Goal: Information Seeking & Learning: Check status

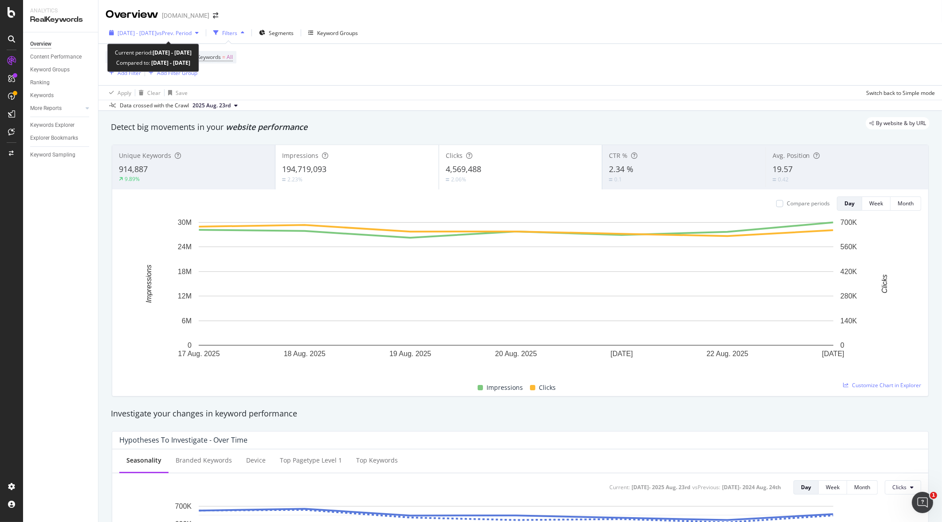
click at [156, 31] on span "[DATE] - [DATE]" at bounding box center [136, 33] width 39 height 8
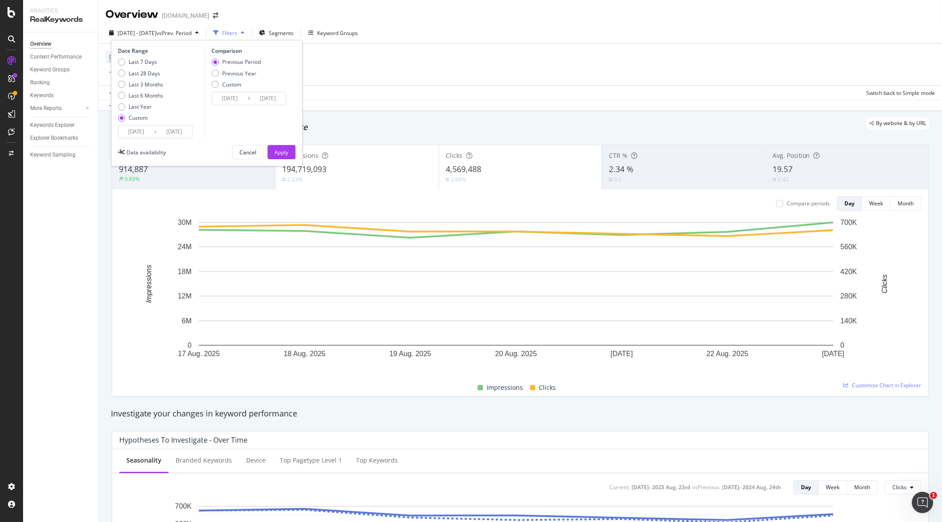
click at [429, 139] on div "Unique Keywords 914,887 9.89% Impressions 194,719,093 2.23% Clicks 4,569,488 2.…" at bounding box center [519, 270] width 827 height 266
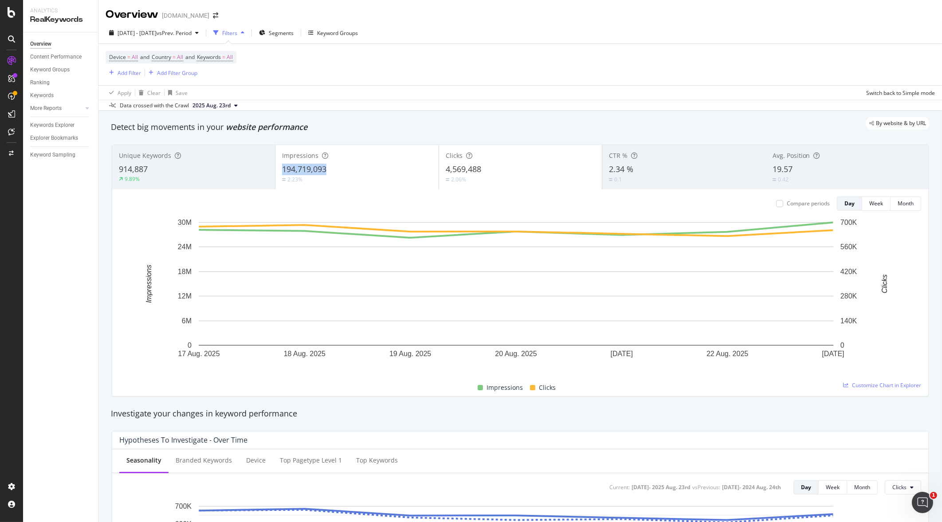
drag, startPoint x: 334, startPoint y: 164, endPoint x: 282, endPoint y: 168, distance: 51.5
click at [282, 168] on div "194,719,093" at bounding box center [356, 170] width 149 height 12
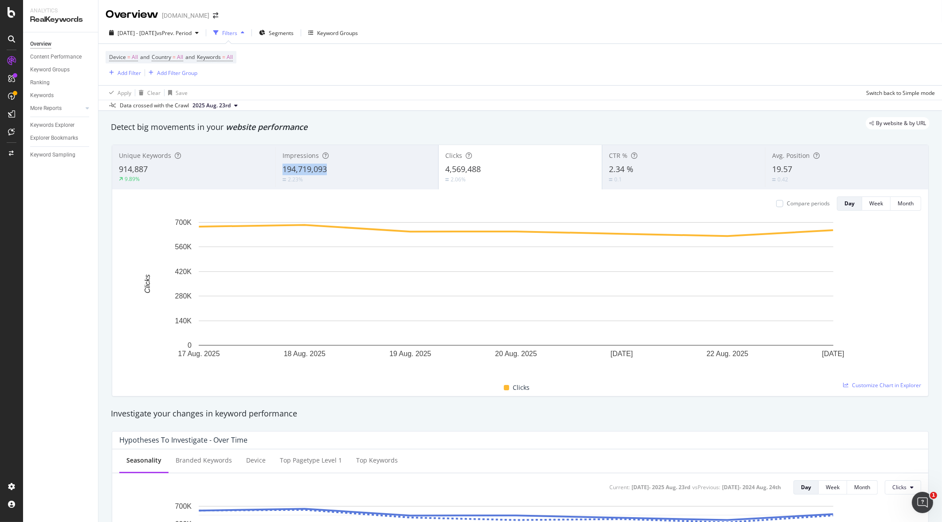
drag, startPoint x: 345, startPoint y: 168, endPoint x: 277, endPoint y: 172, distance: 68.8
click at [277, 172] on div "Impressions 194,719,093 2.23%" at bounding box center [356, 167] width 163 height 40
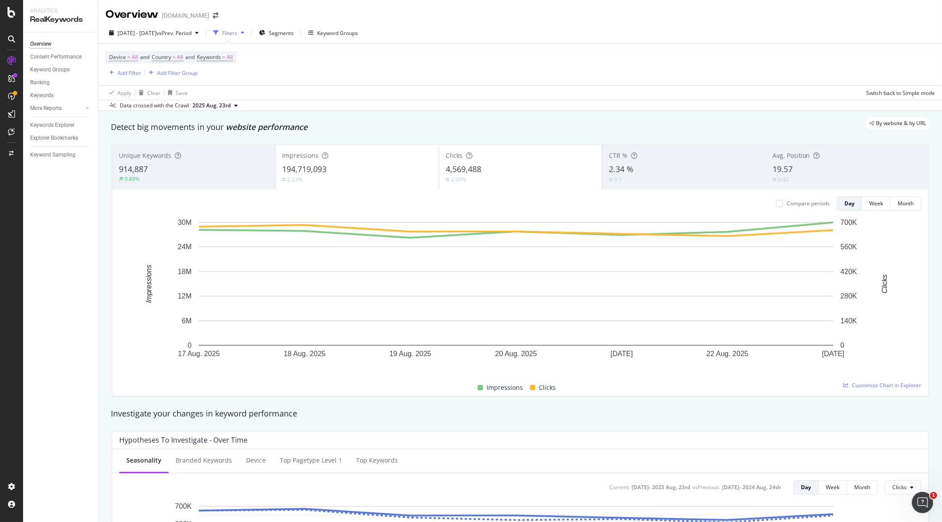
drag, startPoint x: 325, startPoint y: 168, endPoint x: 317, endPoint y: 171, distance: 8.1
click at [317, 171] on span "194,719,093" at bounding box center [304, 169] width 44 height 11
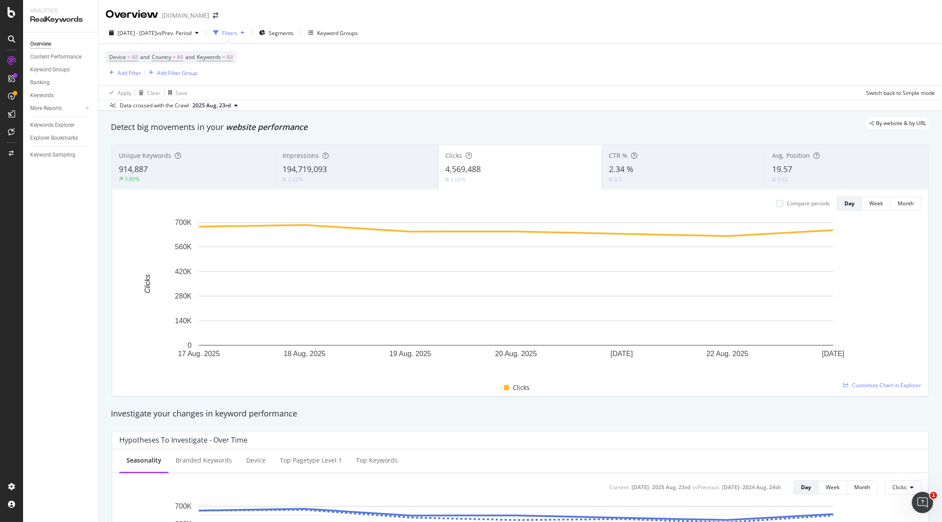
click at [284, 170] on span "194,719,093" at bounding box center [304, 169] width 44 height 11
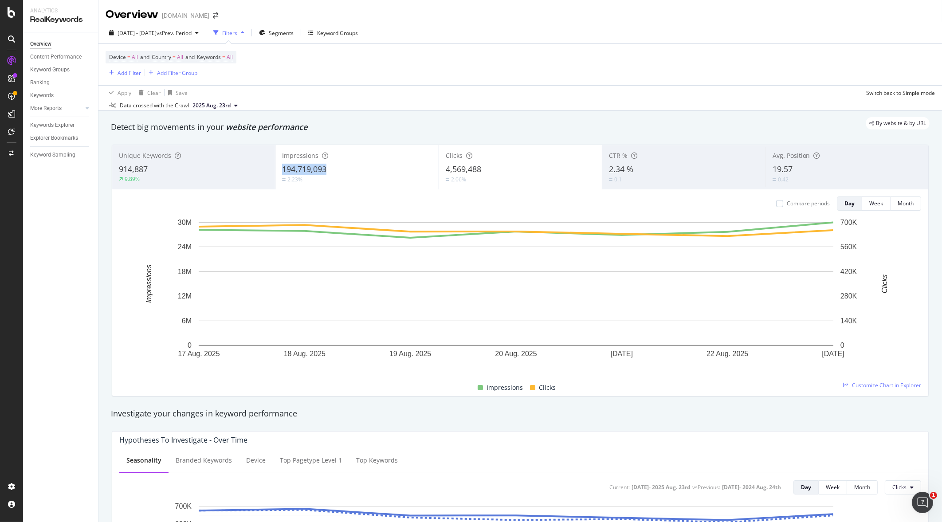
drag, startPoint x: 329, startPoint y: 168, endPoint x: 281, endPoint y: 172, distance: 48.5
click at [282, 172] on div "194,719,093" at bounding box center [356, 170] width 149 height 12
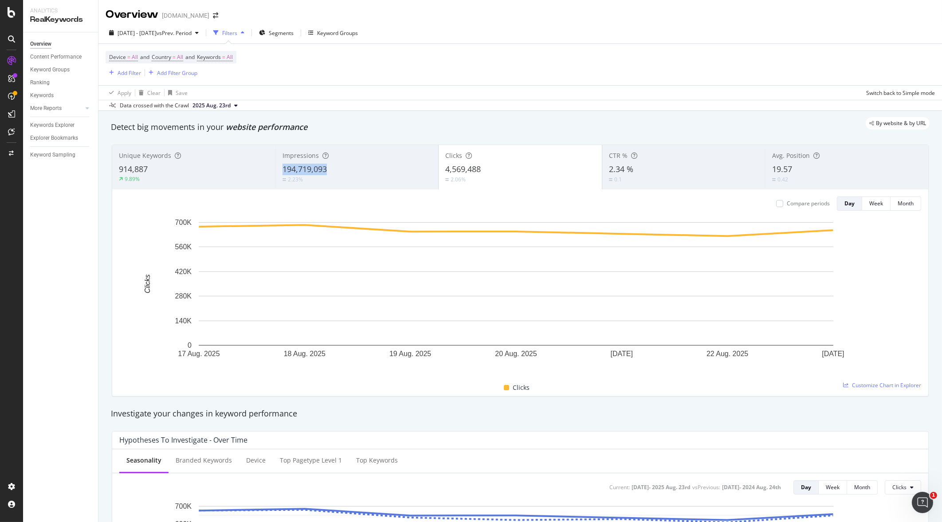
copy span "194,719,093"
drag, startPoint x: 339, startPoint y: 168, endPoint x: 279, endPoint y: 173, distance: 60.0
click at [279, 173] on div "Impressions 194,719,093 2.23%" at bounding box center [356, 167] width 163 height 40
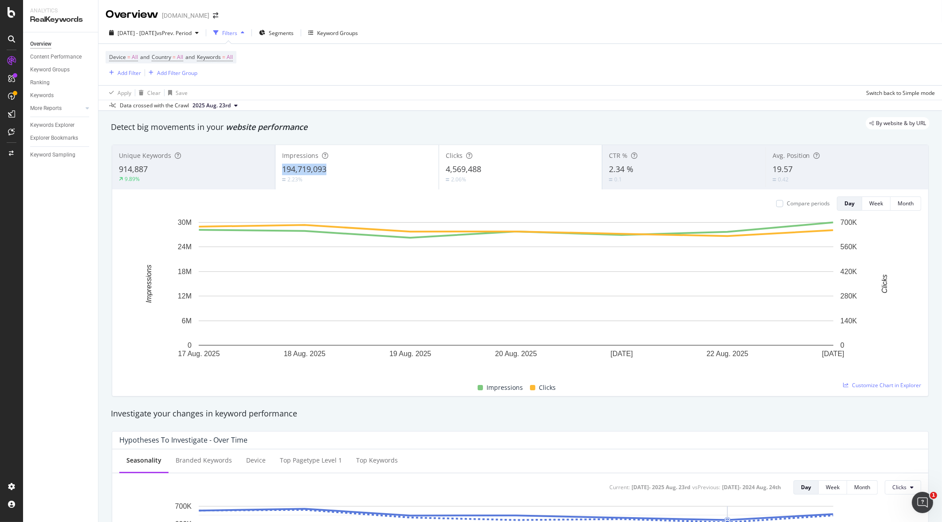
copy span "194,719,093"
copy span "4,569,488"
copy span "2.34 %"
drag, startPoint x: 602, startPoint y: 168, endPoint x: 627, endPoint y: 169, distance: 25.7
click at [627, 169] on div "CTR % 2.34 % 0.1" at bounding box center [683, 167] width 163 height 40
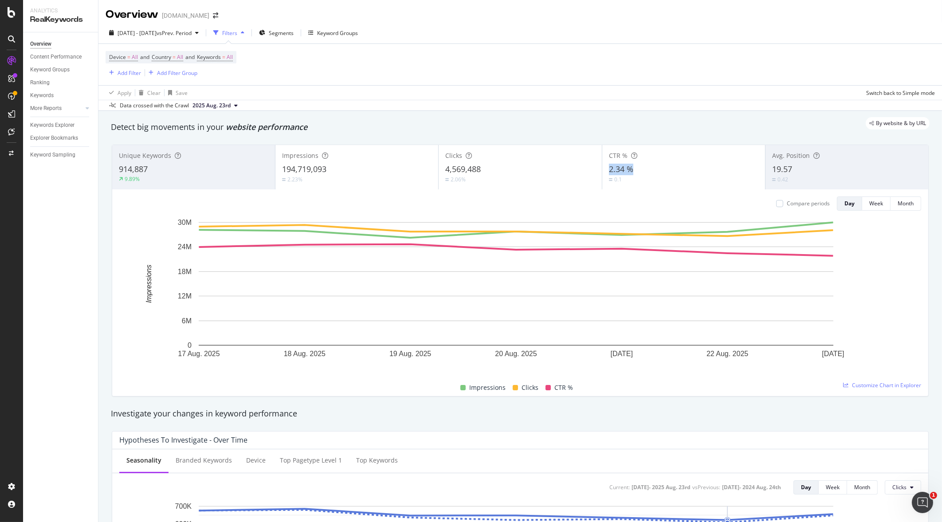
copy span "2.34 %"
drag, startPoint x: 609, startPoint y: 172, endPoint x: 629, endPoint y: 171, distance: 20.0
click at [629, 171] on div "CTR % 2.34 % 0.1" at bounding box center [683, 167] width 163 height 40
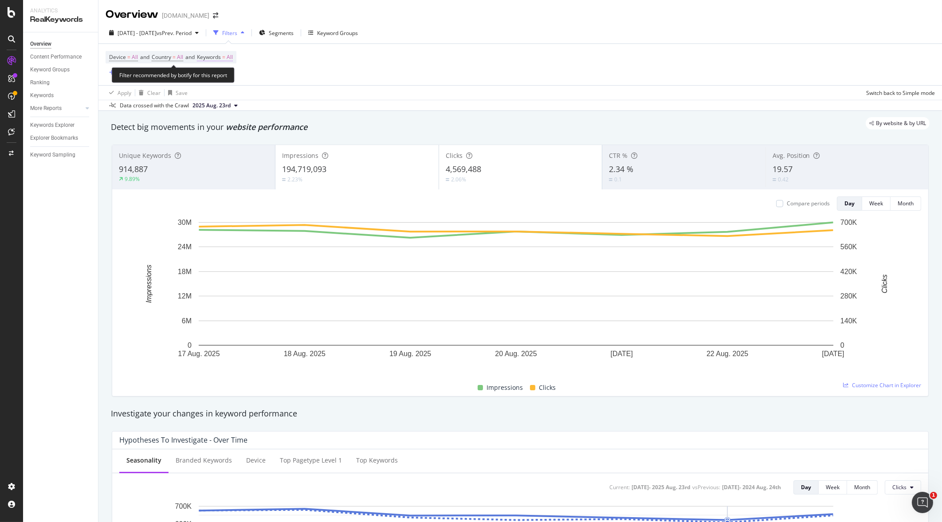
click at [219, 59] on span "Keywords" at bounding box center [209, 57] width 24 height 8
click at [226, 77] on div "button" at bounding box center [225, 77] width 11 height 5
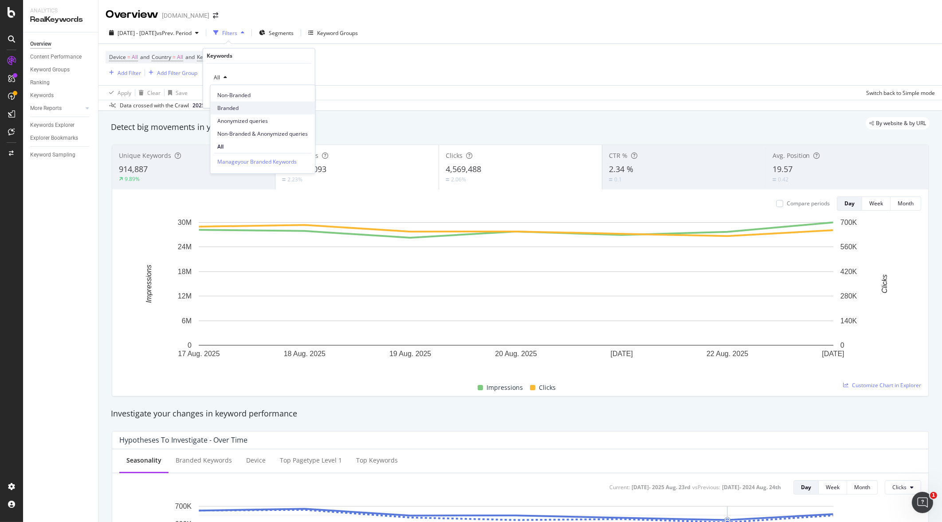
click at [231, 108] on span "Branded" at bounding box center [262, 108] width 90 height 8
click at [292, 97] on div "button" at bounding box center [288, 96] width 12 height 5
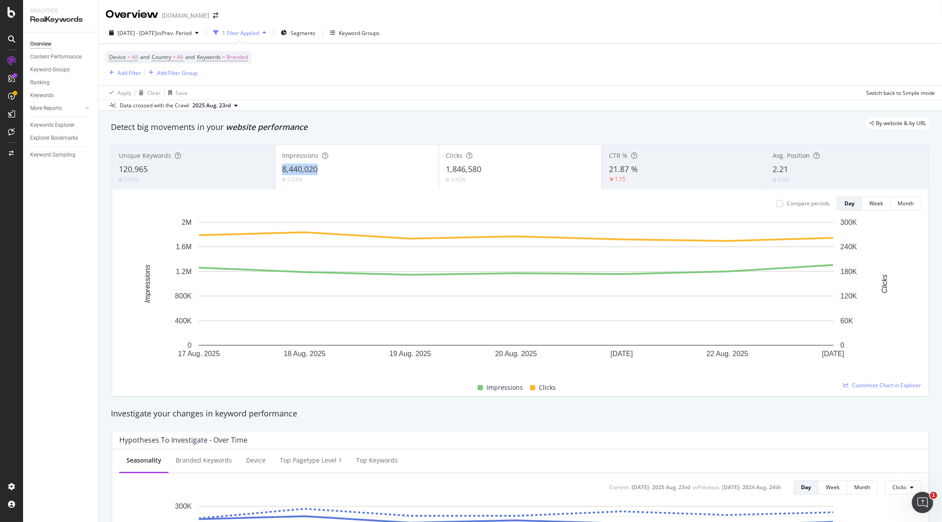
copy span "8,440,020"
copy span "1,846,580"
copy span "21.87 %"
drag, startPoint x: 640, startPoint y: 166, endPoint x: 603, endPoint y: 168, distance: 36.9
click at [603, 168] on div "CTR % 21.87 % 1.15" at bounding box center [683, 167] width 163 height 40
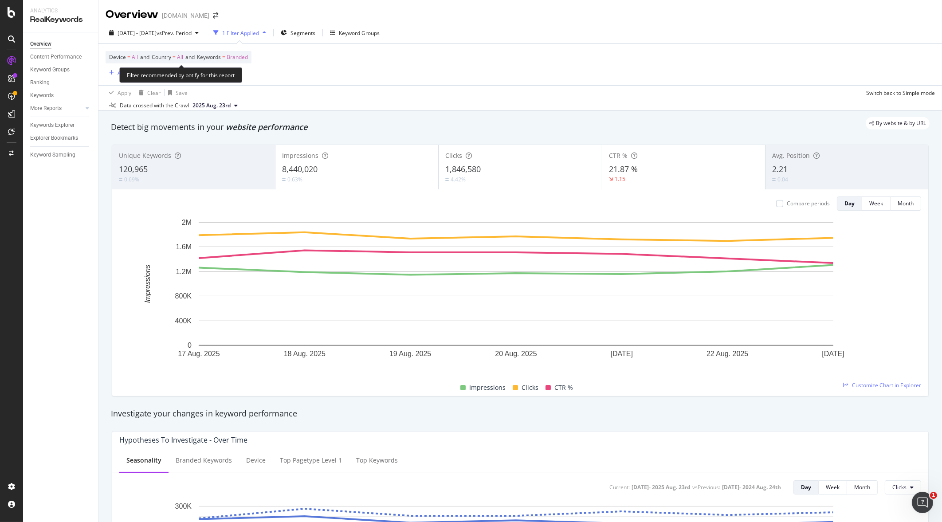
click at [242, 59] on span "Branded" at bounding box center [237, 57] width 21 height 12
click at [231, 78] on span "Branded" at bounding box center [222, 78] width 25 height 8
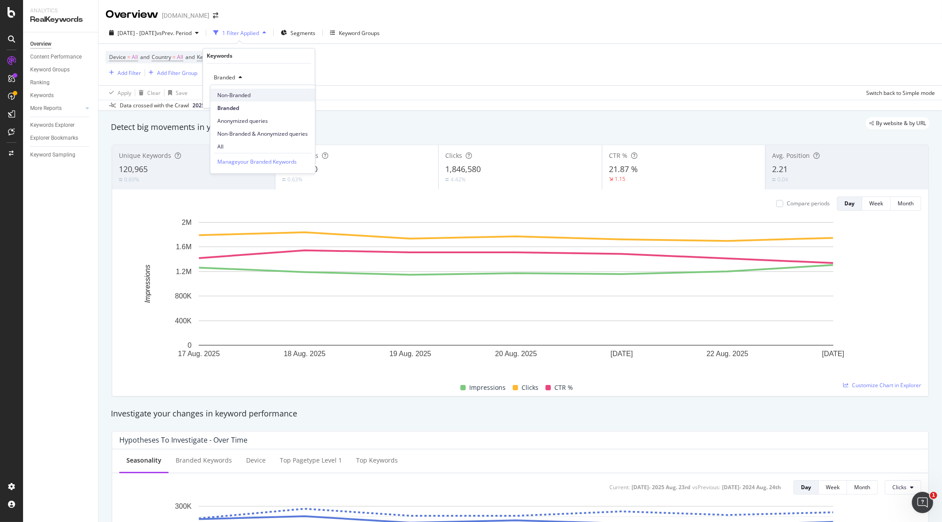
click at [247, 96] on span "Non-Branded" at bounding box center [262, 95] width 90 height 8
click at [303, 93] on div "Apply" at bounding box center [301, 97] width 14 height 8
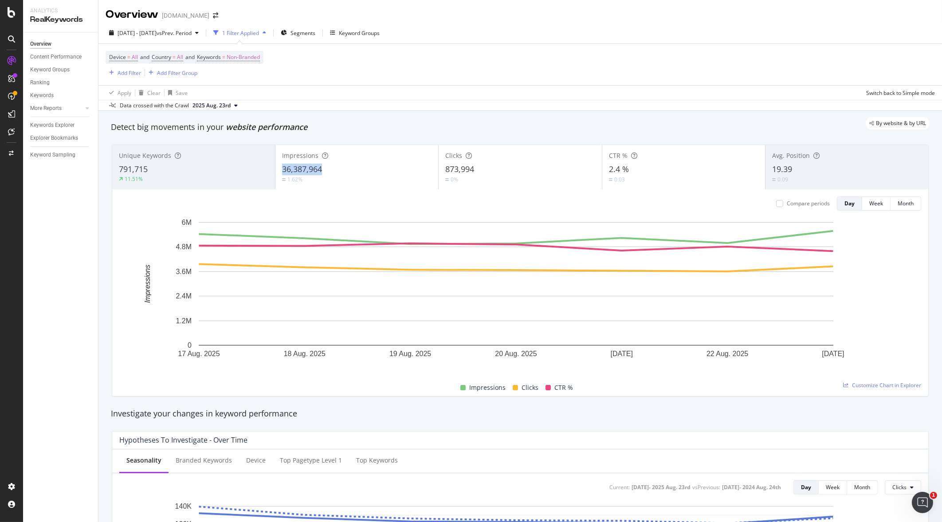
copy span "36,387,964"
drag, startPoint x: 441, startPoint y: 170, endPoint x: 472, endPoint y: 174, distance: 30.8
click at [472, 174] on div "Clicks 873,994 0%" at bounding box center [519, 167] width 163 height 40
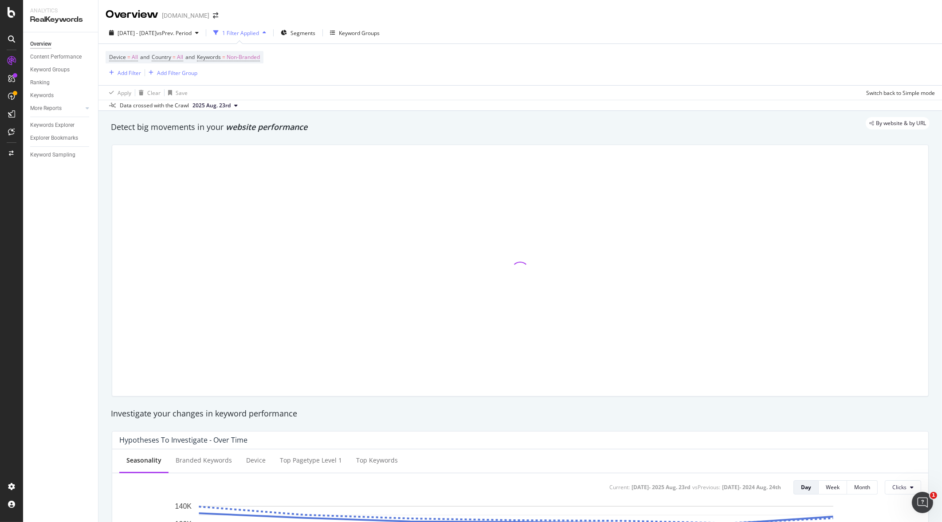
copy span "873,994"
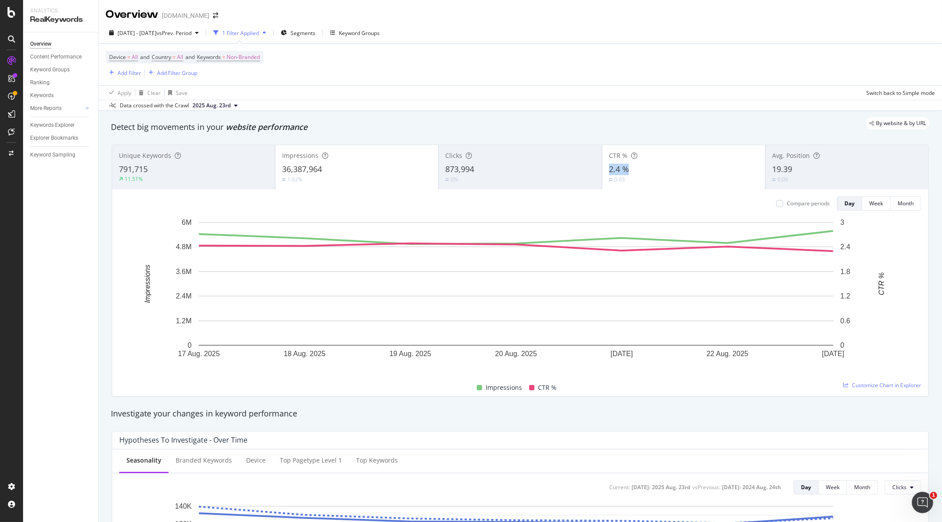
drag, startPoint x: 634, startPoint y: 169, endPoint x: 604, endPoint y: 171, distance: 29.7
click at [609, 171] on div "2.4 %" at bounding box center [683, 170] width 149 height 12
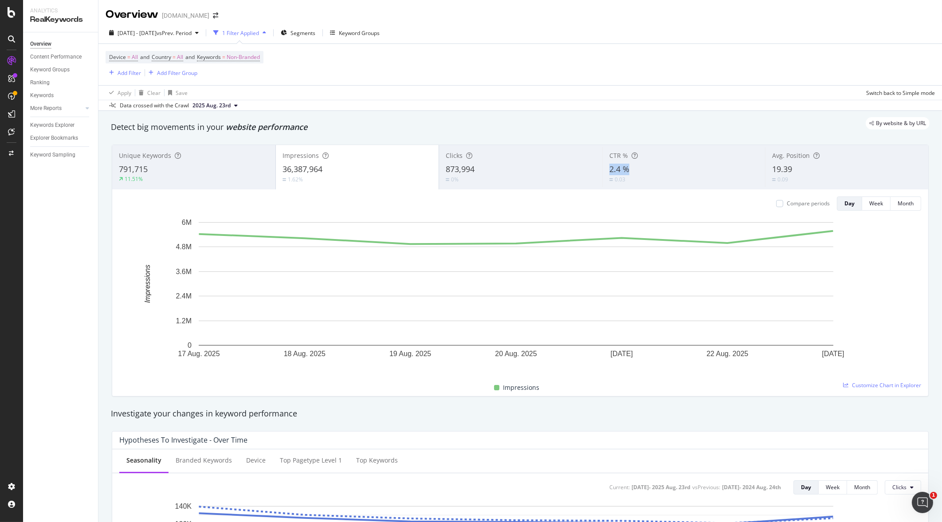
click at [201, 105] on span "2025 Aug. 23rd" at bounding box center [211, 106] width 38 height 8
click at [156, 33] on span "[DATE] - [DATE]" at bounding box center [136, 33] width 39 height 8
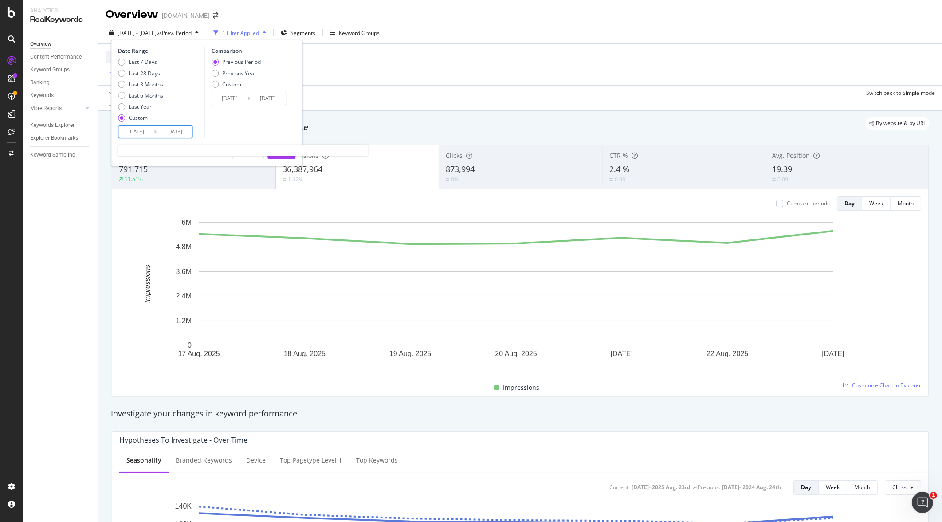
click at [152, 131] on input "[DATE]" at bounding box center [135, 131] width 35 height 12
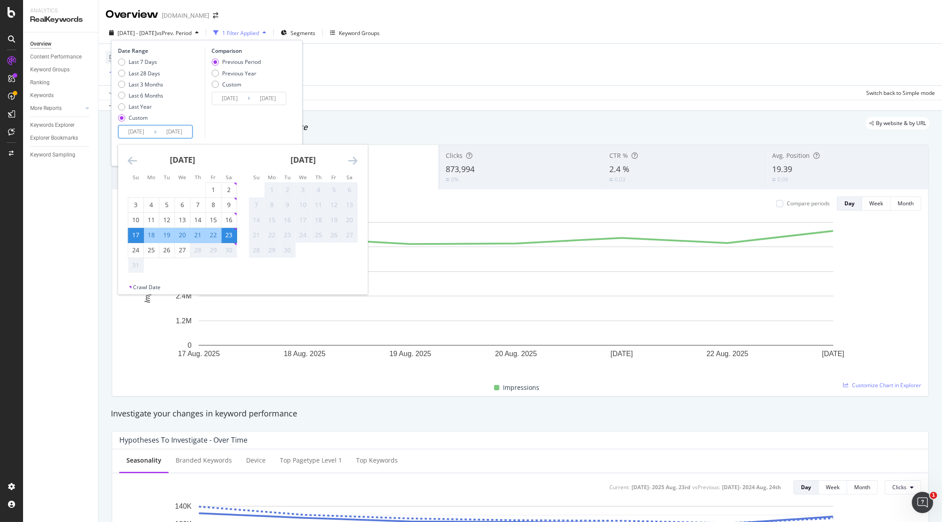
click at [195, 160] on strong "[DATE]" at bounding box center [182, 159] width 25 height 11
click at [133, 160] on icon "Move backward to switch to the previous month." at bounding box center [132, 160] width 9 height 11
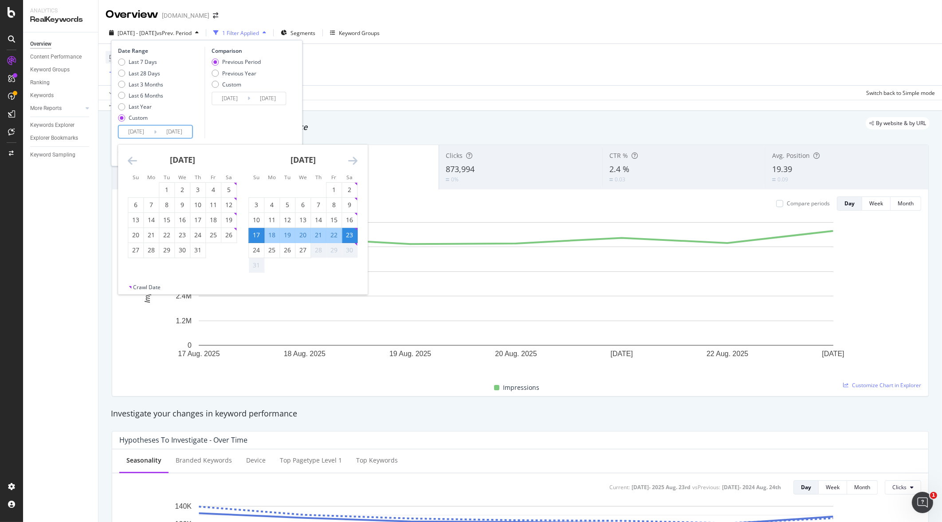
click at [133, 160] on icon "Move backward to switch to the previous month." at bounding box center [132, 160] width 9 height 11
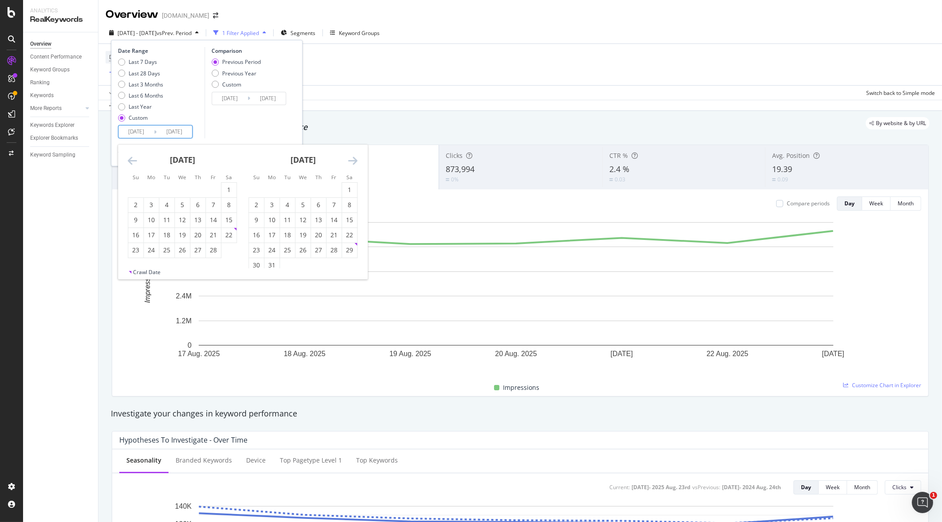
click at [133, 160] on icon "Move backward to switch to the previous month." at bounding box center [132, 160] width 9 height 11
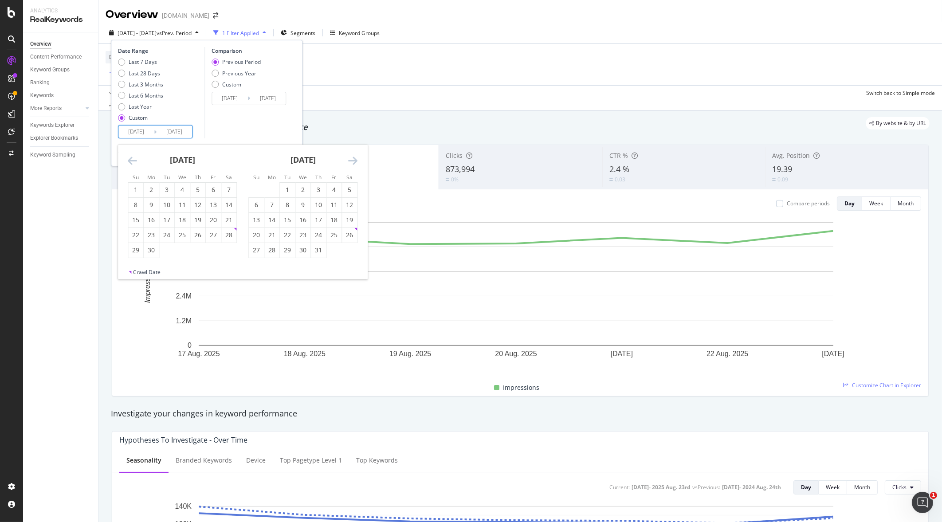
click at [133, 160] on icon "Move backward to switch to the previous month." at bounding box center [132, 160] width 9 height 11
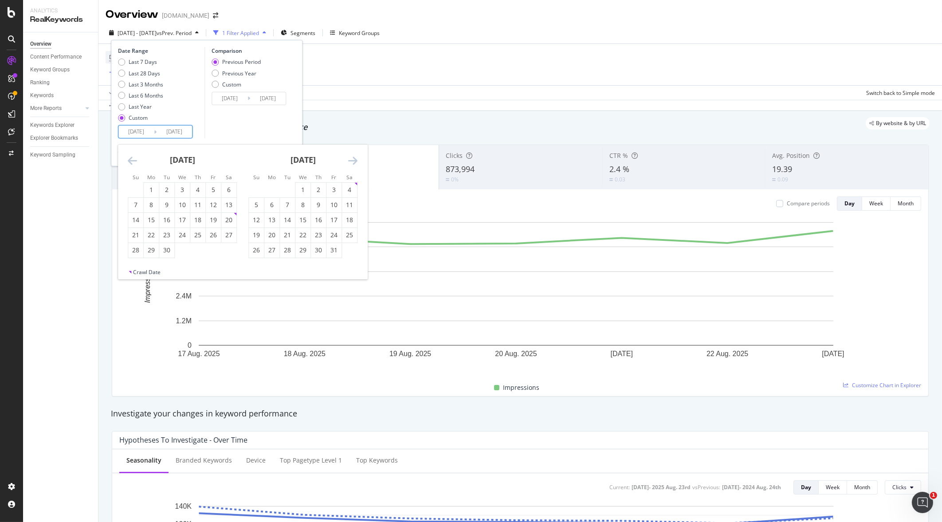
click at [133, 160] on icon "Move backward to switch to the previous month." at bounding box center [132, 160] width 9 height 11
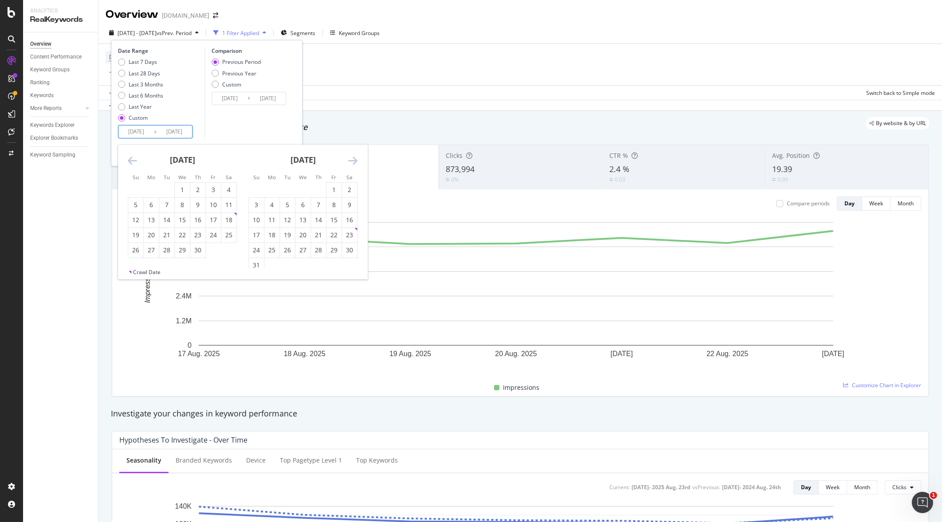
click at [133, 160] on icon "Move backward to switch to the previous month." at bounding box center [132, 160] width 9 height 11
click at [352, 159] on icon "Move forward to switch to the next month." at bounding box center [352, 160] width 9 height 11
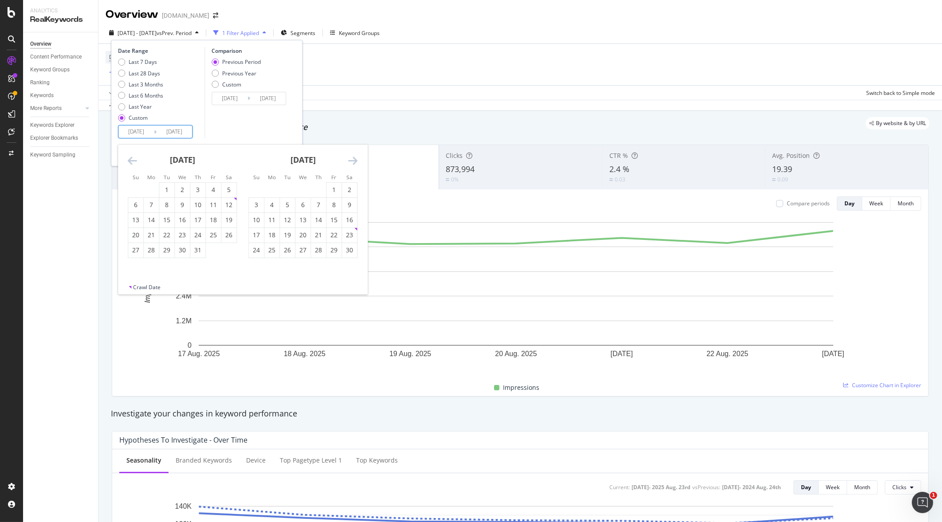
click at [352, 159] on icon "Move forward to switch to the next month." at bounding box center [352, 160] width 9 height 11
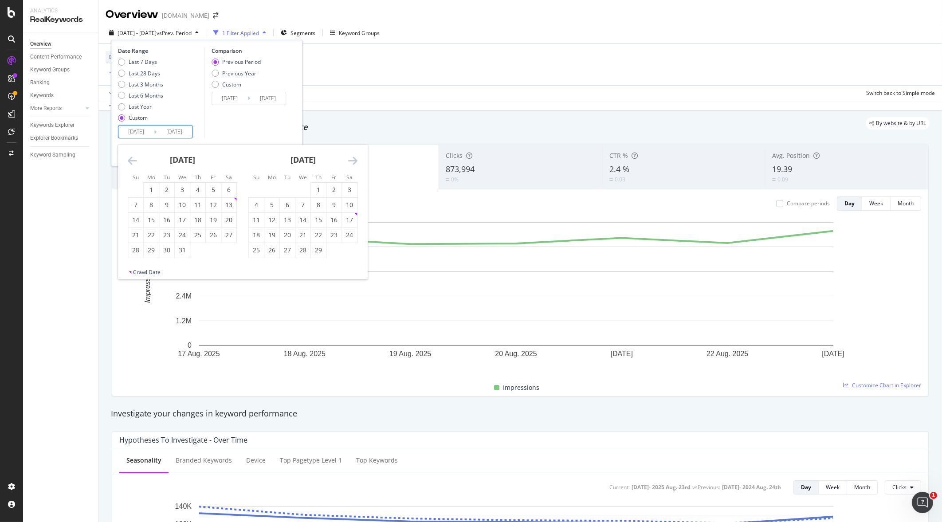
click at [352, 159] on icon "Move forward to switch to the next month." at bounding box center [352, 160] width 9 height 11
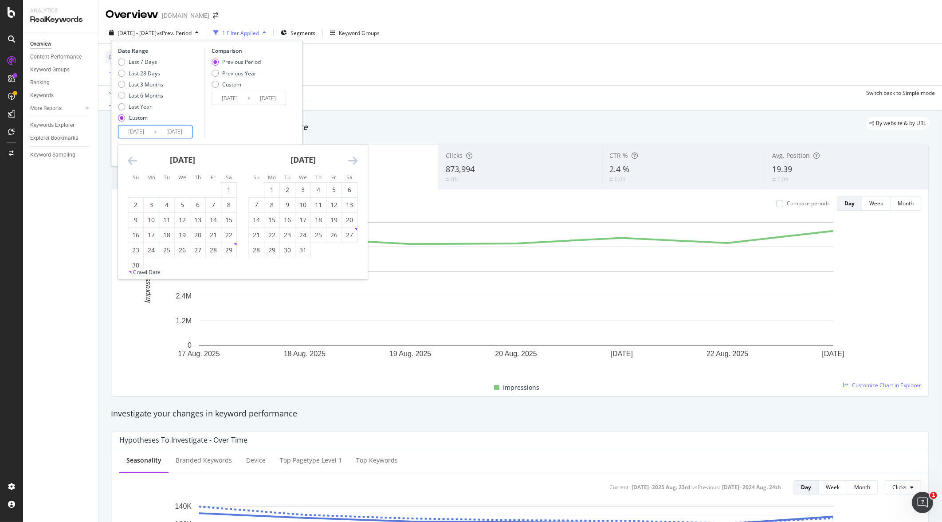
click at [352, 159] on icon "Move forward to switch to the next month." at bounding box center [352, 160] width 9 height 11
click at [139, 235] on div "18" at bounding box center [135, 235] width 15 height 9
type input "[DATE]"
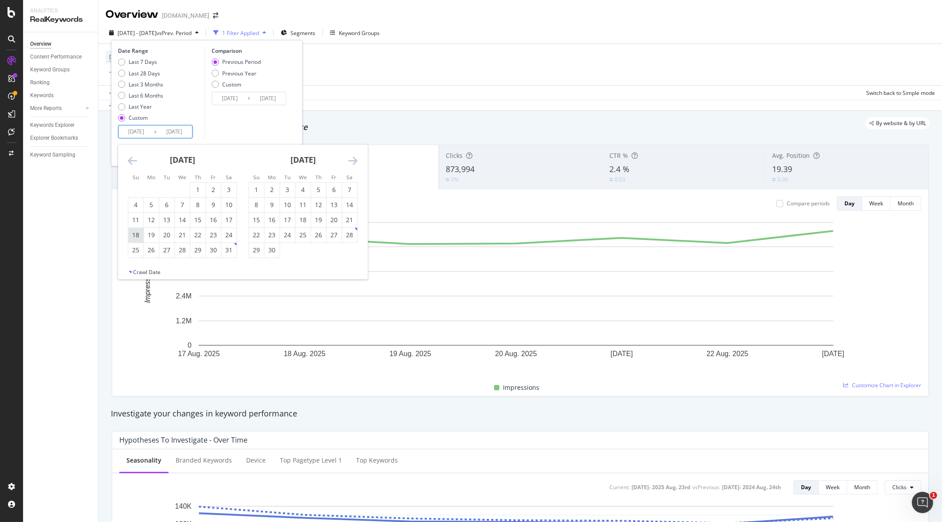
type input "[DATE]"
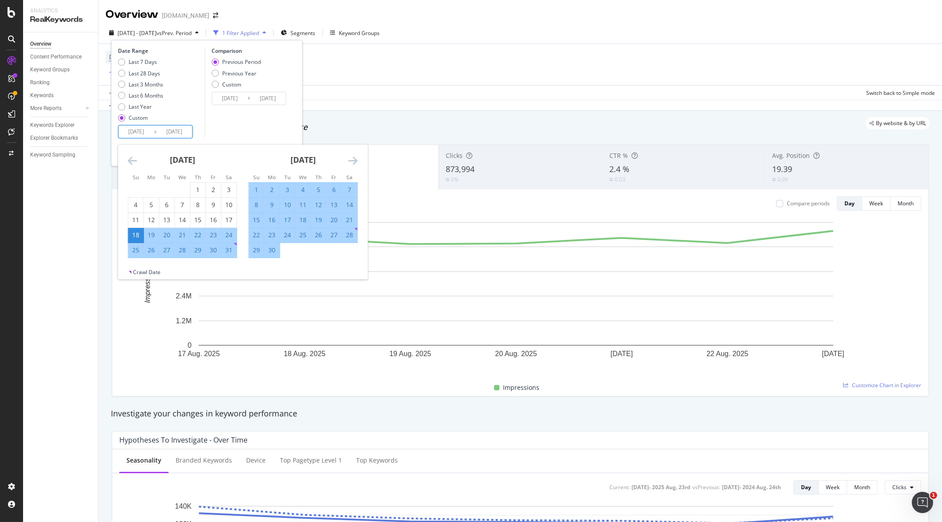
click at [231, 231] on div "24" at bounding box center [228, 235] width 15 height 9
type input "[DATE]"
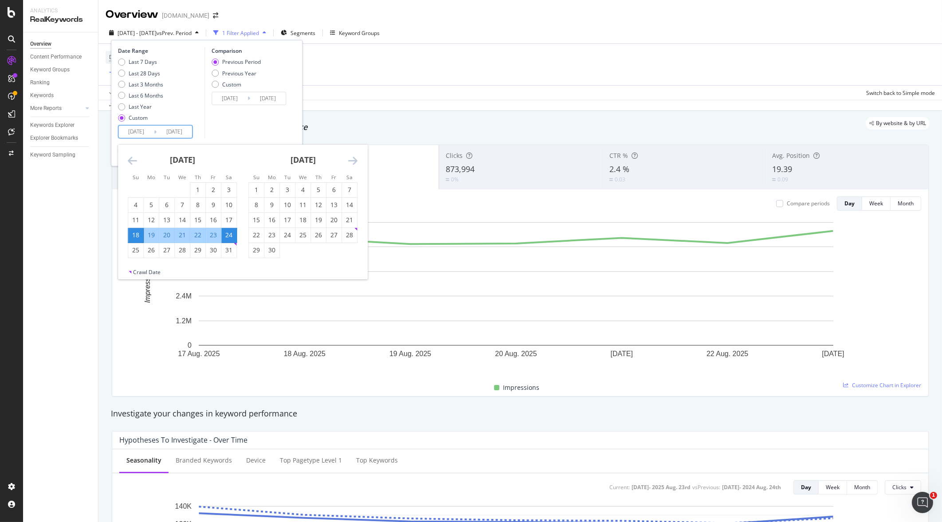
click at [177, 132] on input "[DATE]" at bounding box center [173, 131] width 35 height 12
click at [260, 133] on div "Comparison Previous Period Previous Year Custom [DATE] Navigate forward to inte…" at bounding box center [246, 92] width 84 height 91
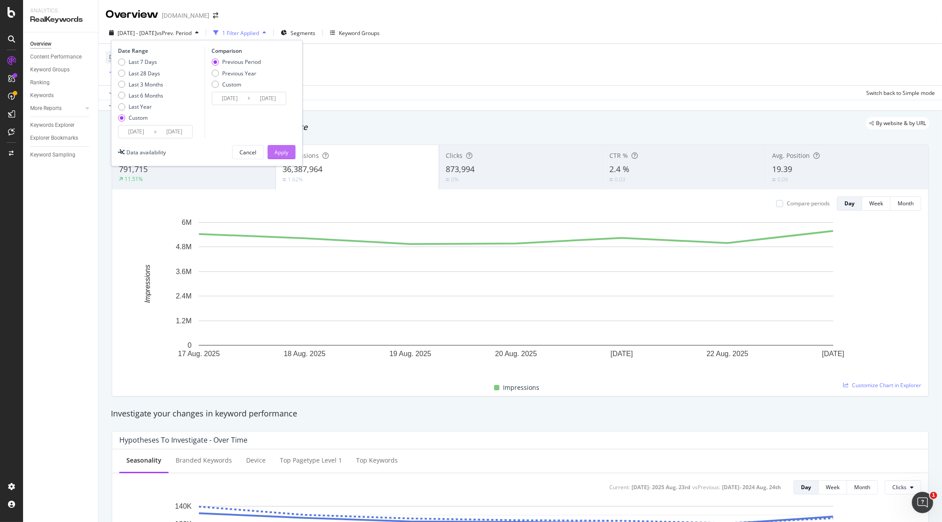
click at [282, 152] on div "Apply" at bounding box center [281, 153] width 14 height 8
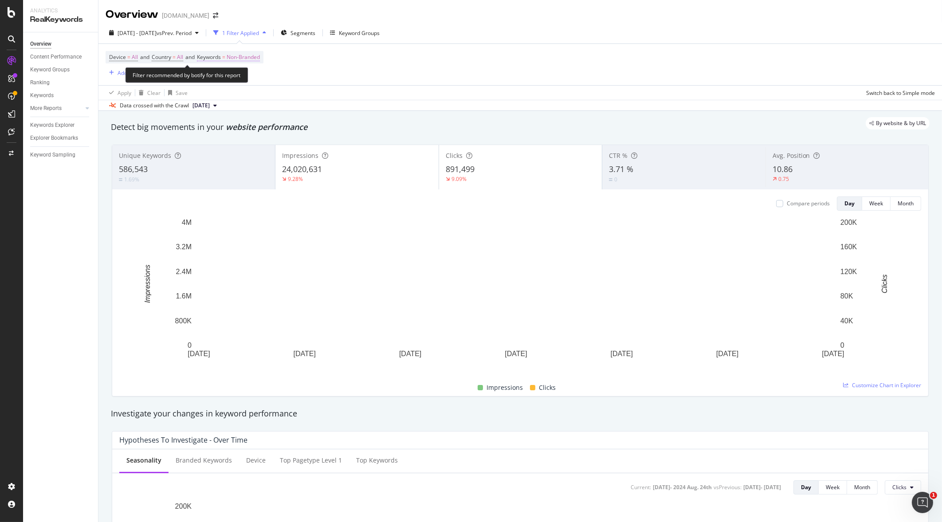
click at [256, 60] on span "Non-Branded" at bounding box center [243, 57] width 33 height 12
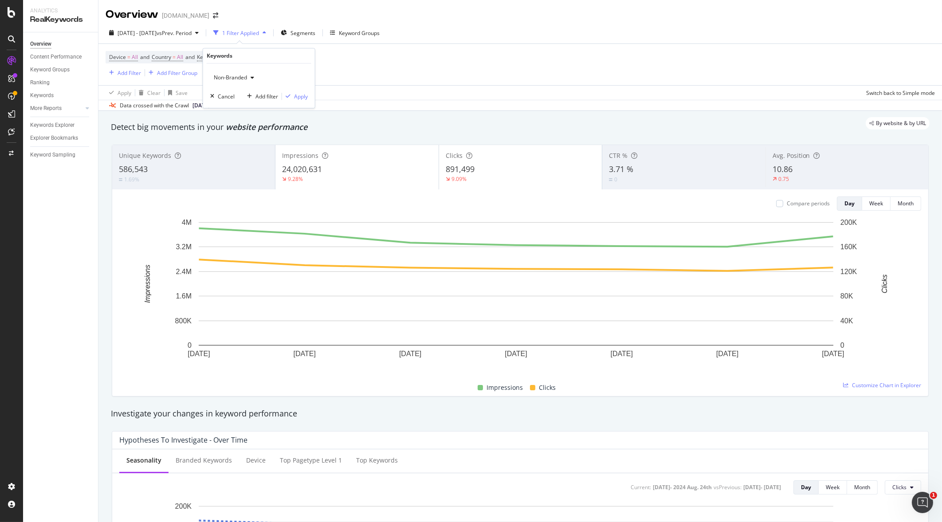
click at [238, 78] on span "Non-Branded" at bounding box center [228, 78] width 37 height 8
click at [245, 151] on div "All" at bounding box center [262, 146] width 105 height 13
click at [306, 95] on div "Apply" at bounding box center [301, 97] width 14 height 8
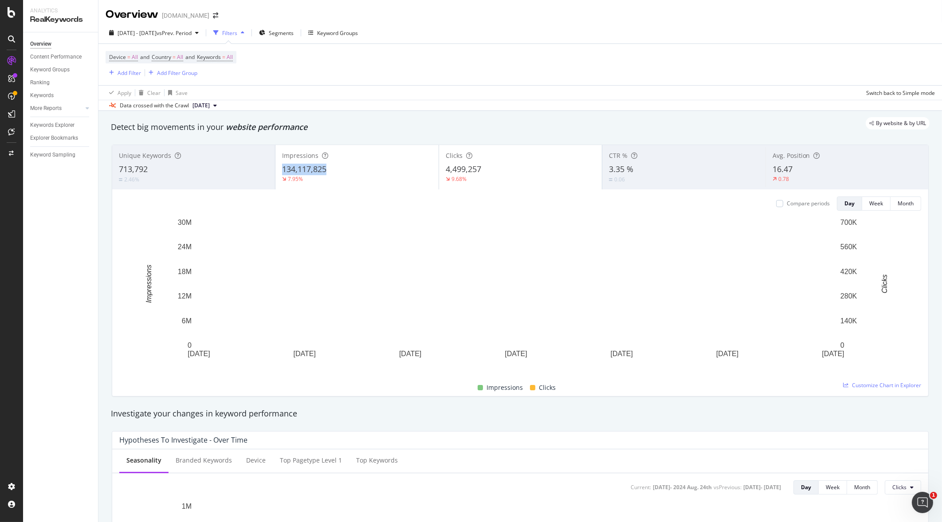
drag, startPoint x: 330, startPoint y: 164, endPoint x: 274, endPoint y: 168, distance: 56.4
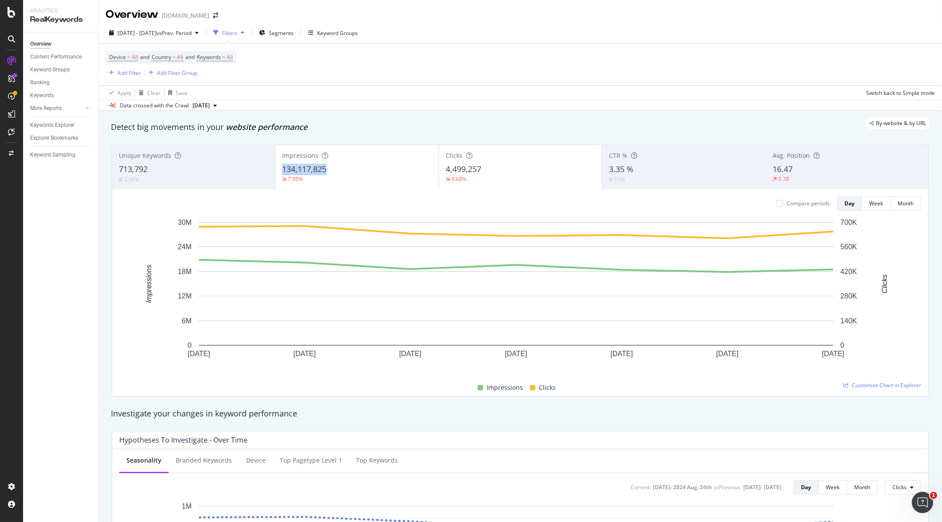
click at [275, 168] on div "Impressions 134,117,825 7.95%" at bounding box center [356, 167] width 163 height 40
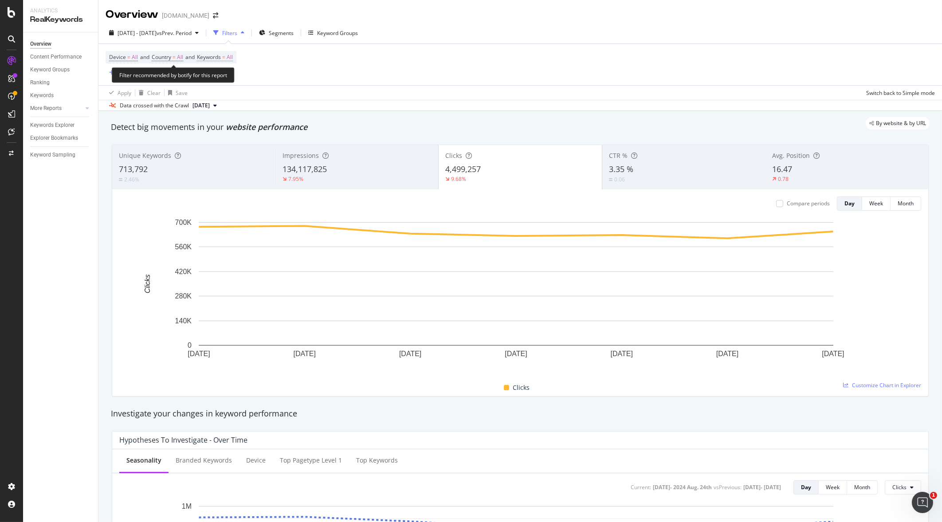
click at [221, 60] on span "Keywords" at bounding box center [209, 57] width 24 height 8
click at [225, 80] on div "All" at bounding box center [220, 77] width 20 height 13
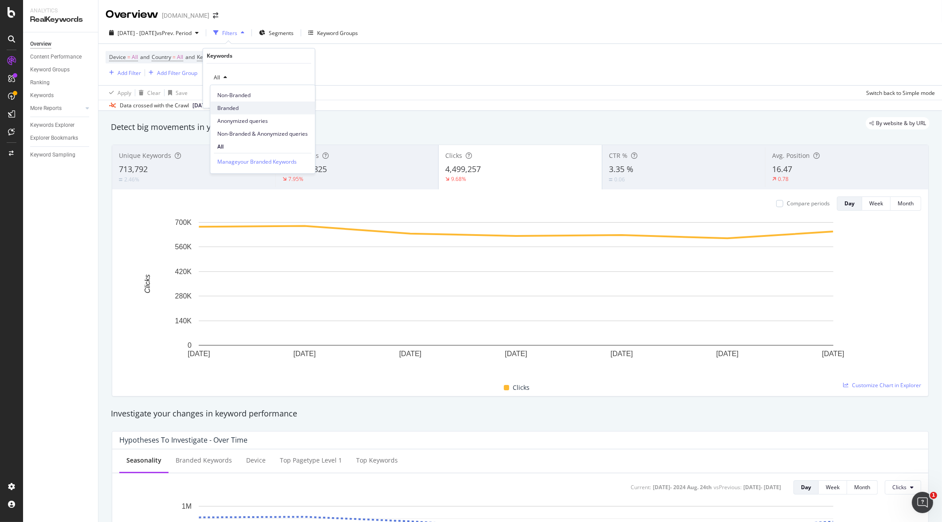
click at [245, 107] on span "Branded" at bounding box center [262, 108] width 90 height 8
click at [300, 92] on button "Apply" at bounding box center [295, 96] width 26 height 9
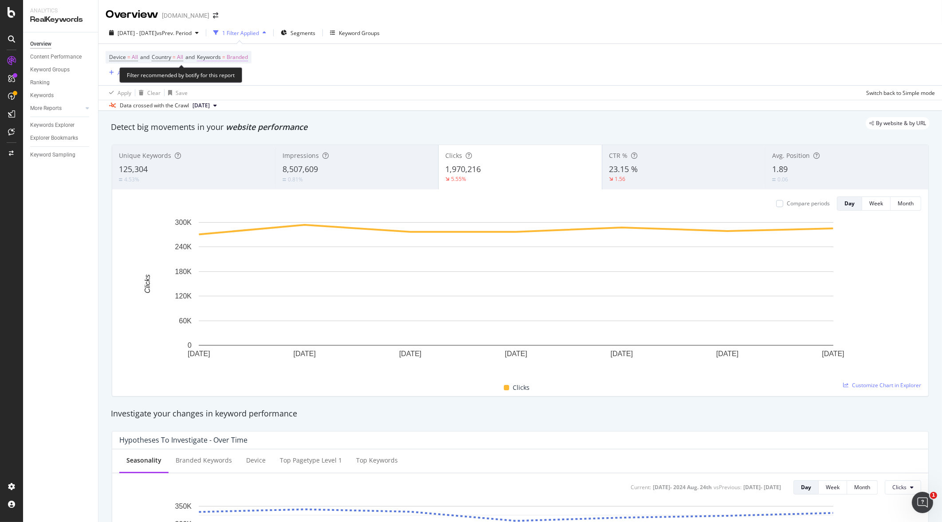
click at [219, 59] on span "Keywords" at bounding box center [209, 57] width 24 height 8
click at [238, 77] on icon "button" at bounding box center [240, 77] width 4 height 5
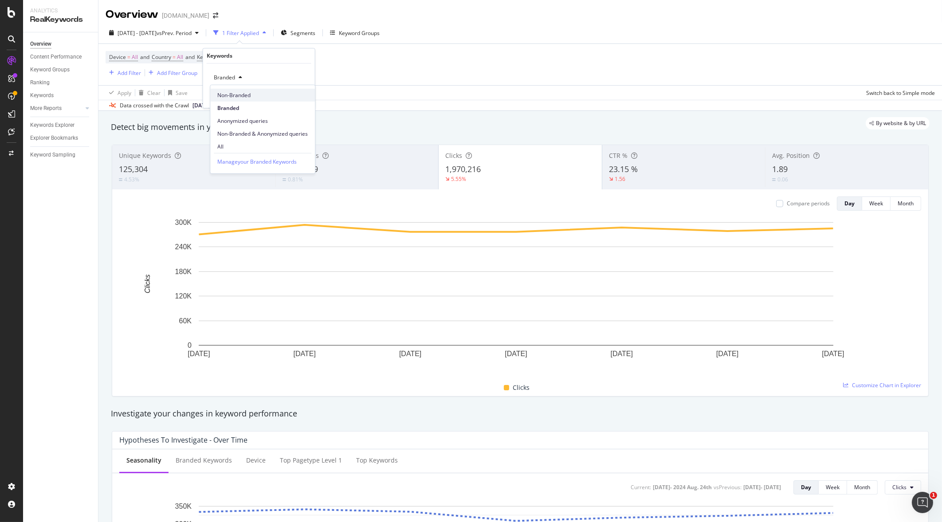
click at [244, 93] on span "Non-Branded" at bounding box center [262, 95] width 90 height 8
click at [304, 95] on div "Apply" at bounding box center [301, 97] width 14 height 8
